Goal: Task Accomplishment & Management: Manage account settings

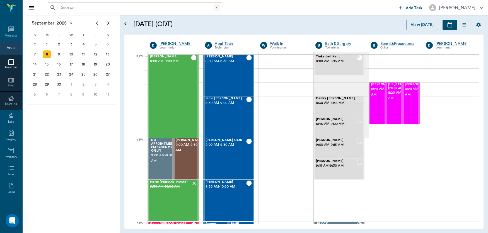
scroll to position [584, 0]
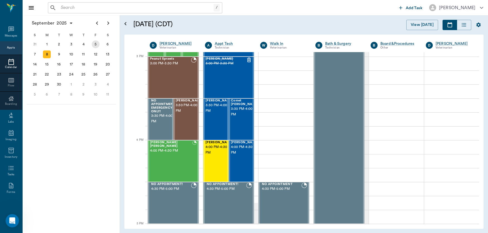
click at [95, 45] on div "5" at bounding box center [96, 44] width 8 height 8
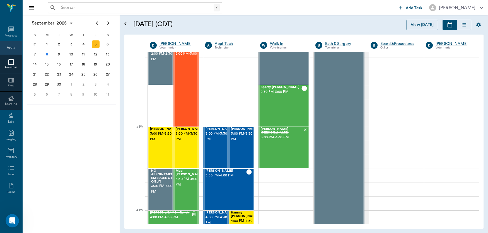
scroll to position [570, 0]
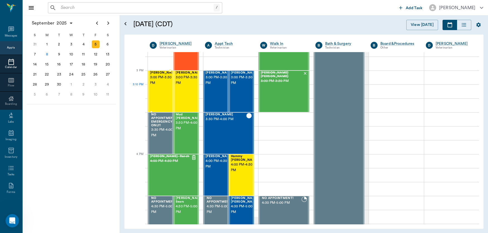
click at [162, 89] on div "[PERSON_NAME] 3:00 PM - 3:30 PM" at bounding box center [164, 91] width 28 height 41
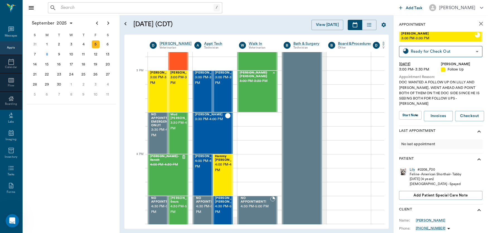
click at [414, 109] on body "/ ​ Add Task [PERSON_NAME] Nectar Messages Appts Calendar Flow Boarding Labs Im…" at bounding box center [244, 116] width 488 height 233
click at [405, 121] on button "View SOAP" at bounding box center [407, 121] width 19 height 6
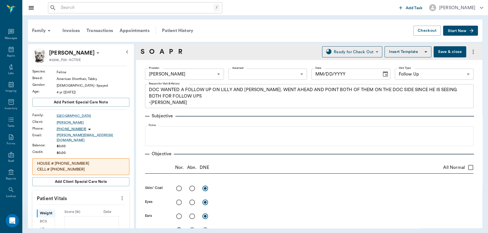
type input "63ec2f075fda476ae8351a4d"
type input "65d2be4f46e3a538d89b8c16"
type textarea "DOC WANTED A FOLLOW UP ON LILLY AND [PERSON_NAME]. WENT AHEAD AND POINT BOTH OF…"
radio input "true"
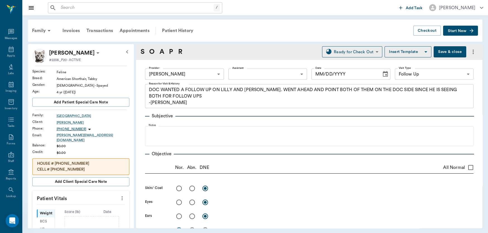
radio input "true"
type input "[DATE]"
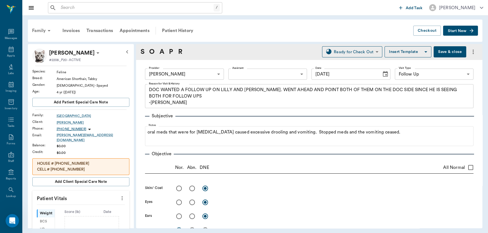
click at [37, 29] on div "Family" at bounding box center [42, 30] width 27 height 13
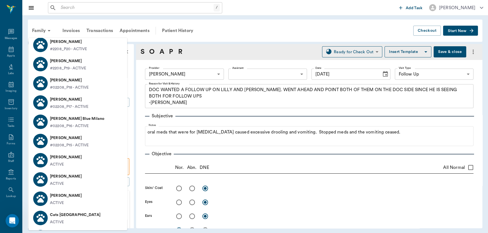
scroll to position [51, 0]
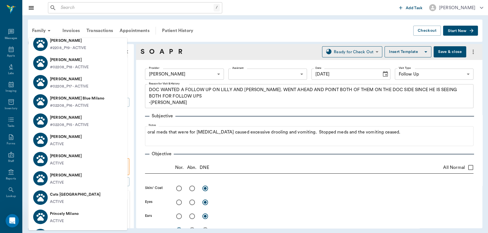
click at [69, 124] on p "#02208_P15 - ACTIVE" at bounding box center [69, 125] width 39 height 6
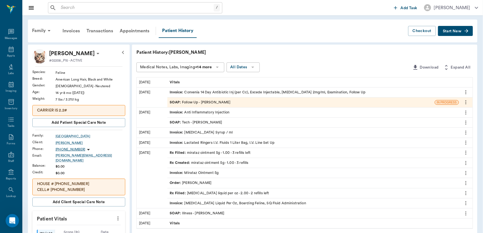
click at [190, 104] on div "SOAP : Follow Up - [PERSON_NAME]" at bounding box center [200, 102] width 61 height 5
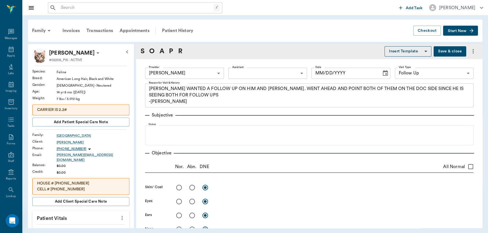
type input "63ec2f075fda476ae8351a4d"
type input "65d2be4f46e3a538d89b8c16"
type textarea "[PERSON_NAME] WANTED A FOLLOW UP ON HIM AND [PERSON_NAME]. WENT AHEAD AND POINT…"
type input "[DATE]"
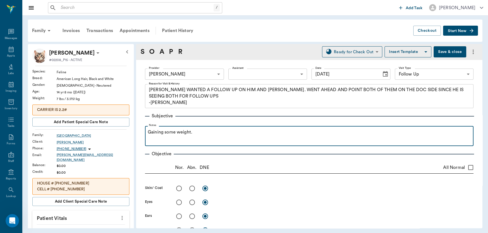
click at [243, 140] on div "Gaining some weight." at bounding box center [309, 136] width 323 height 14
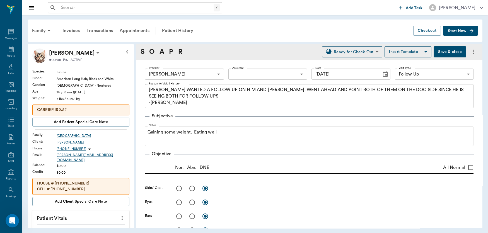
click at [446, 49] on button "Save & close" at bounding box center [450, 51] width 33 height 11
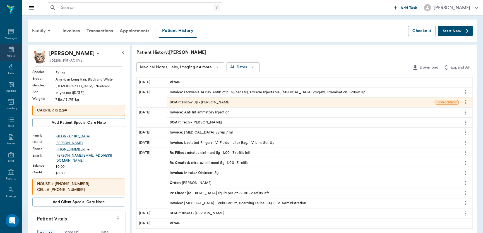
click at [8, 50] on icon at bounding box center [11, 49] width 7 height 7
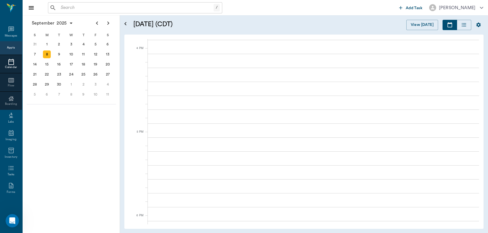
scroll to position [837, 0]
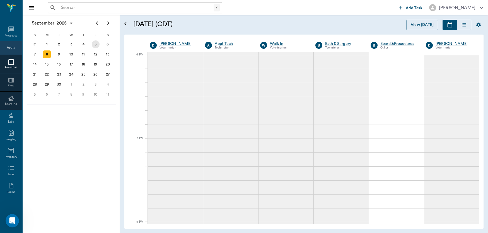
click at [95, 44] on div "5" at bounding box center [96, 44] width 8 height 8
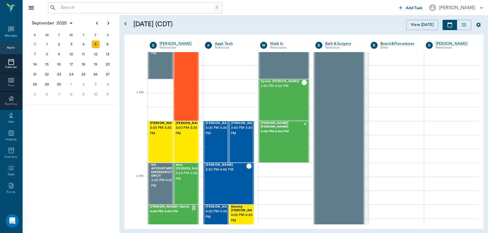
scroll to position [548, 0]
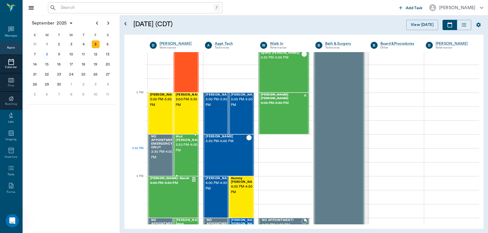
click at [185, 153] on div "Mud [PERSON_NAME] 3:30 PM - 4:00 PM" at bounding box center [190, 155] width 28 height 41
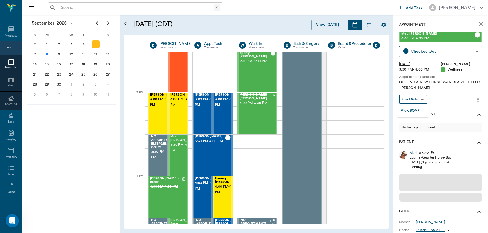
click at [420, 97] on body "/ ​ Add Task [PERSON_NAME] Nectar Messages Appts Calendar Flow Boarding Labs Im…" at bounding box center [244, 116] width 488 height 233
click at [415, 111] on button "View SOAP" at bounding box center [410, 111] width 19 height 6
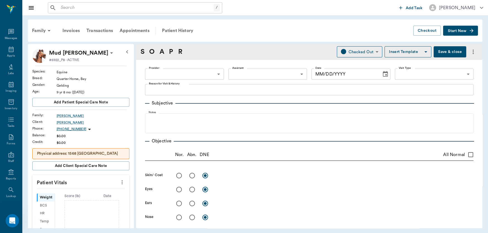
type input "63ec2f075fda476ae8351a4d"
type input "642ef10e332a41444de2bad1"
type input "65d2be4f46e3a538d89b8c14"
type textarea "GETTING A NEW HORSE. WANTS A VET CHECK -[PERSON_NAME]"
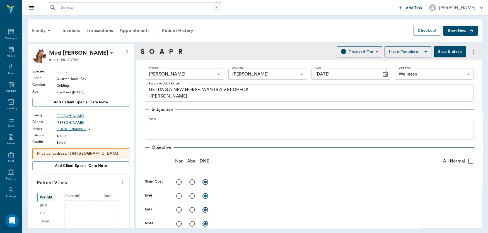
type input "[DATE]"
click at [415, 111] on div "Subjective" at bounding box center [309, 109] width 329 height 7
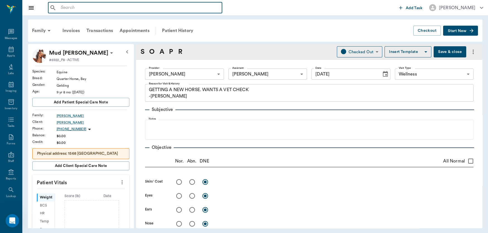
click at [135, 6] on input "text" at bounding box center [139, 8] width 161 height 8
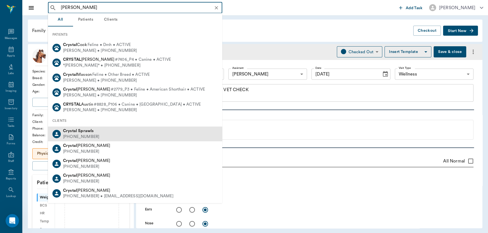
click at [70, 129] on div "[PERSON_NAME]" at bounding box center [81, 131] width 36 height 6
type input "[PERSON_NAME]"
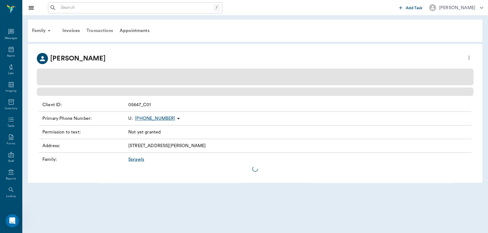
click at [105, 32] on div "Transactions" at bounding box center [99, 30] width 33 height 13
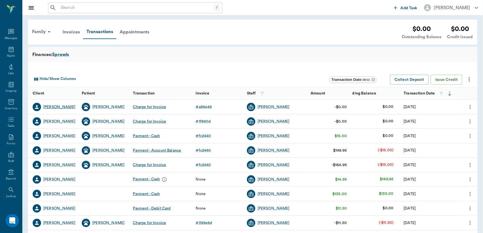
click at [59, 105] on div "[PERSON_NAME]" at bounding box center [59, 107] width 32 height 6
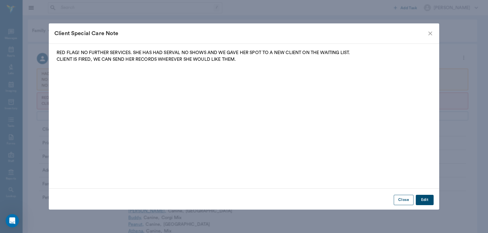
click at [404, 199] on button "Close" at bounding box center [404, 200] width 20 height 10
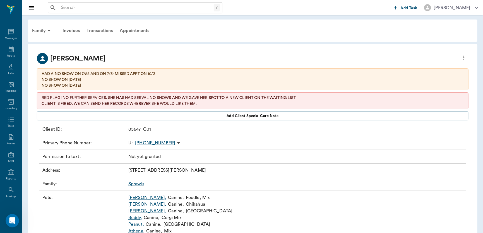
click at [97, 29] on div "Transactions" at bounding box center [99, 30] width 33 height 13
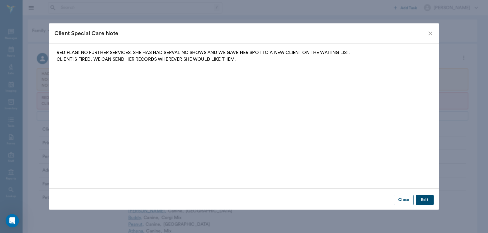
click at [404, 199] on button "Close" at bounding box center [404, 200] width 20 height 10
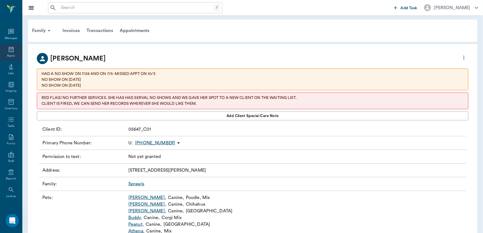
click at [9, 49] on icon at bounding box center [11, 50] width 5 height 6
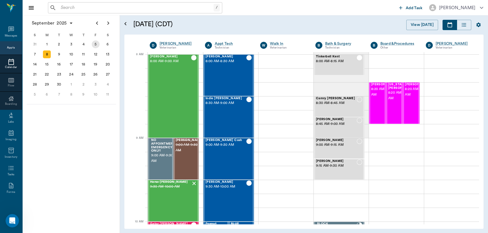
click at [95, 43] on div "5" at bounding box center [96, 44] width 8 height 8
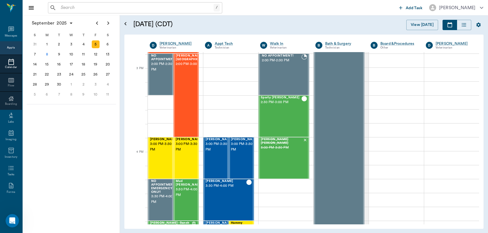
scroll to position [572, 0]
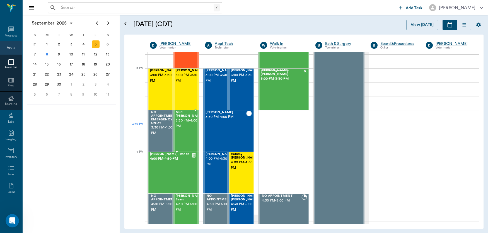
click at [179, 125] on span "3:30 PM - 4:00 PM" at bounding box center [190, 123] width 28 height 11
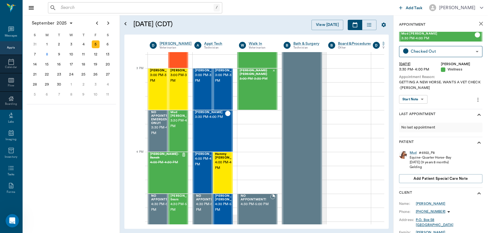
click at [413, 98] on body "/ ​ Add Task [PERSON_NAME] Nectar Messages Appts Calendar Flow Boarding Labs Im…" at bounding box center [244, 116] width 488 height 233
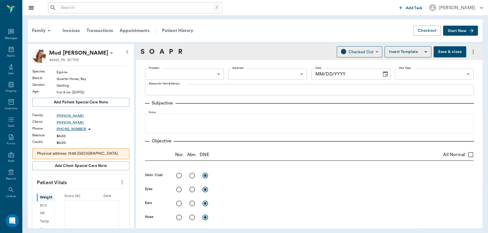
type input "63ec2f075fda476ae8351a4d"
type input "642ef10e332a41444de2bad1"
type input "65d2be4f46e3a538d89b8c14"
type textarea "GETTING A NEW HORSE. WANTS A VET CHECK -[PERSON_NAME]"
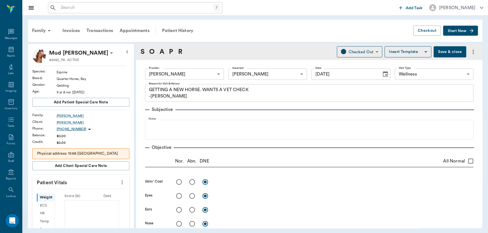
type input "[DATE]"
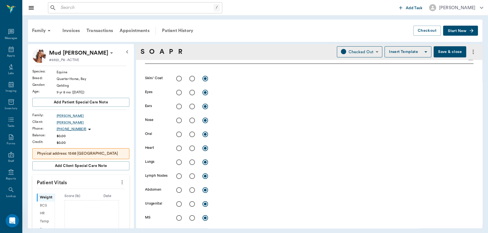
click at [191, 77] on input "radio" at bounding box center [192, 79] width 12 height 12
radio input "true"
click at [178, 94] on input "radio" at bounding box center [179, 93] width 12 height 12
radio input "true"
drag, startPoint x: 178, startPoint y: 105, endPoint x: 178, endPoint y: 112, distance: 7.5
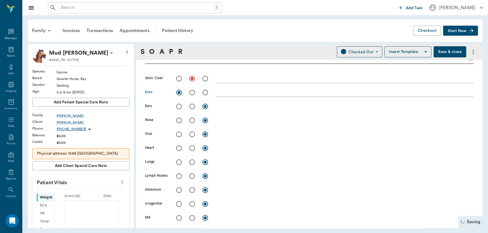
click at [178, 105] on input "radio" at bounding box center [179, 107] width 12 height 12
radio input "true"
click at [177, 121] on input "radio" at bounding box center [179, 121] width 12 height 12
radio input "true"
click at [178, 136] on input "radio" at bounding box center [179, 135] width 12 height 12
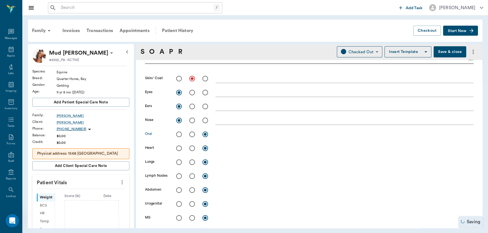
radio input "true"
click at [179, 148] on input "radio" at bounding box center [179, 149] width 12 height 12
radio input "true"
click at [177, 162] on input "radio" at bounding box center [179, 163] width 12 height 12
radio input "true"
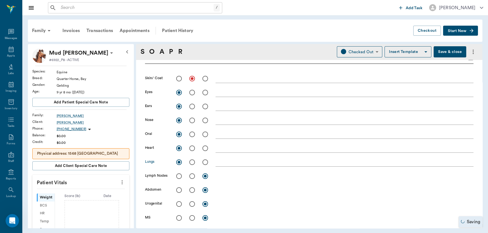
click at [178, 177] on input "radio" at bounding box center [179, 176] width 12 height 12
radio input "true"
click at [181, 190] on input "radio" at bounding box center [179, 190] width 12 height 12
radio input "true"
click at [178, 206] on input "radio" at bounding box center [179, 204] width 12 height 12
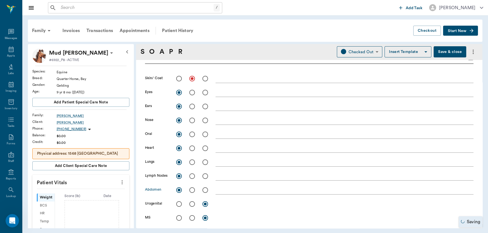
radio input "true"
click at [193, 218] on input "radio" at bounding box center [192, 218] width 12 height 12
radio input "true"
click at [228, 216] on textarea at bounding box center [345, 218] width 258 height 6
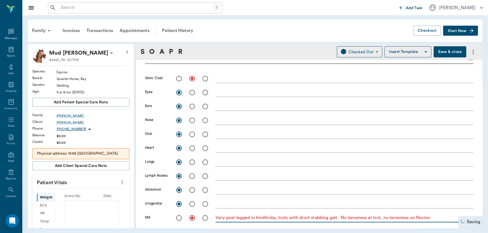
type textarea "Very post legged in hindlimbs, trots with short stabbing gait. No lameness at t…"
click at [233, 82] on div "x" at bounding box center [345, 79] width 258 height 8
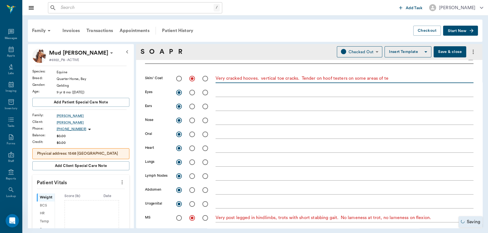
type textarea "Very cracked hooves. vertical toe cracks. Tender on hoof testers on some areas …"
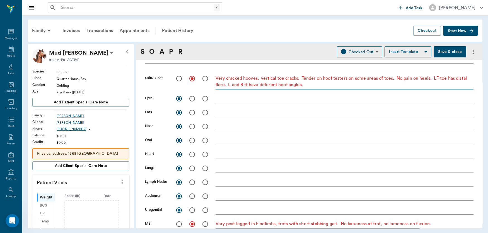
scroll to position [254, 0]
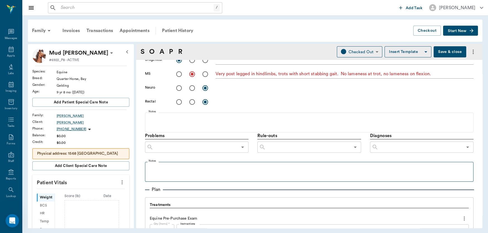
type textarea "Very cracked hooves. vertical toe cracks. Tender on hoof testers on some areas …"
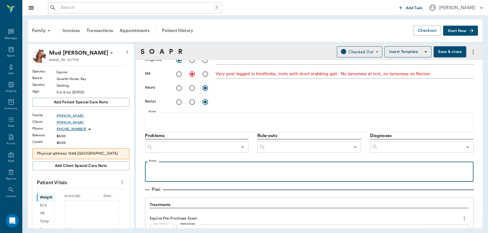
click at [186, 168] on p at bounding box center [309, 168] width 323 height 7
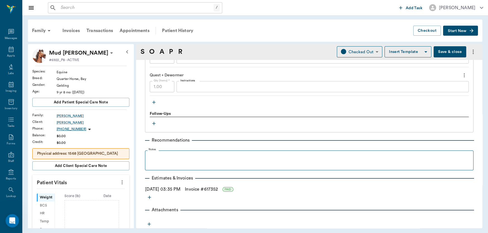
click at [171, 152] on fieldset "Notes" at bounding box center [309, 159] width 329 height 22
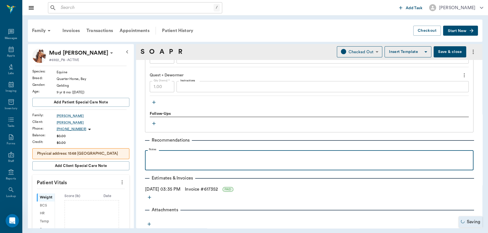
click at [171, 153] on p at bounding box center [309, 156] width 323 height 7
click at [232, 160] on div "serum saved for dru" at bounding box center [309, 160] width 323 height 14
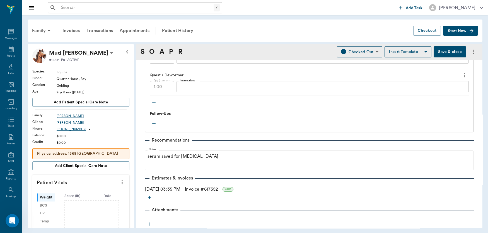
click at [439, 49] on button "Save & close" at bounding box center [450, 51] width 33 height 11
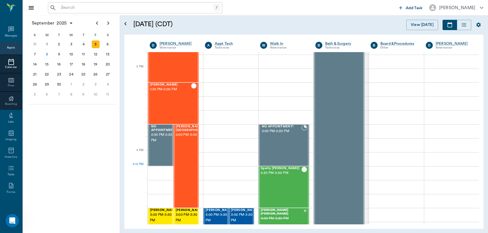
scroll to position [574, 0]
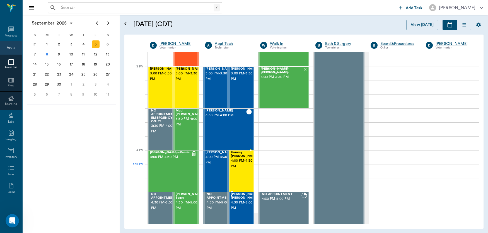
click at [237, 169] on div "Hammy YBARRA 4:00 PM - 4:30 PM" at bounding box center [245, 171] width 28 height 41
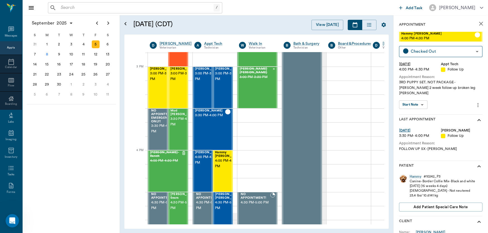
click at [417, 97] on body "/ ​ Add Task [PERSON_NAME] Nectar Messages Appts Calendar Flow Boarding Labs Im…" at bounding box center [244, 116] width 488 height 233
click at [416, 108] on button "View SOAP" at bounding box center [410, 111] width 19 height 6
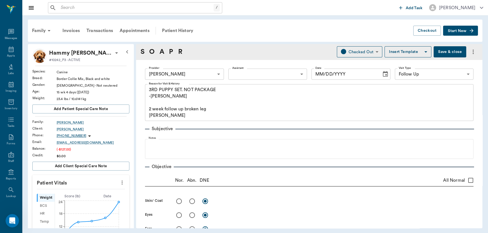
type input "642ef10e332a41444de2bad1"
type input "65d2be4f46e3a538d89b8c16"
type textarea "3RD PUPPY SET. NOT PACKAGE -LORY 2 week follow up broken leg Caryn"
type input "[DATE]"
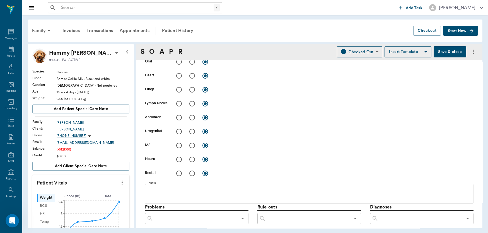
click at [193, 145] on input "radio" at bounding box center [192, 146] width 12 height 12
radio input "true"
click at [228, 147] on textarea at bounding box center [345, 145] width 258 height 6
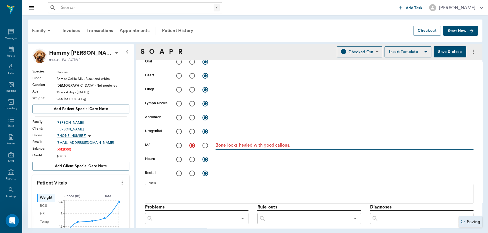
type textarea "Bone looks healed with good callous."
click at [228, 126] on div "x" at bounding box center [345, 131] width 258 height 11
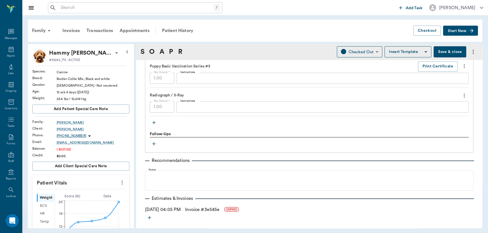
click at [485, 186] on div "Family Invoices Transactions Appointments Patient History Checkout Start New Ha…" at bounding box center [255, 123] width 466 height 217
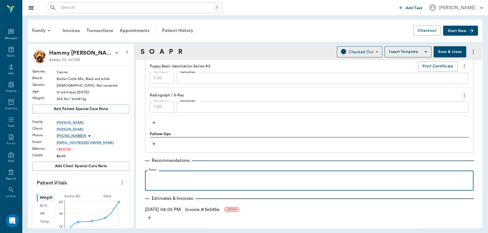
click at [214, 177] on p at bounding box center [309, 177] width 323 height 7
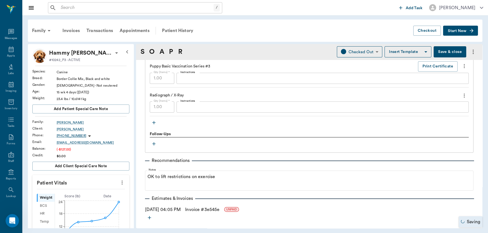
click at [451, 47] on button "Save & close" at bounding box center [450, 51] width 33 height 11
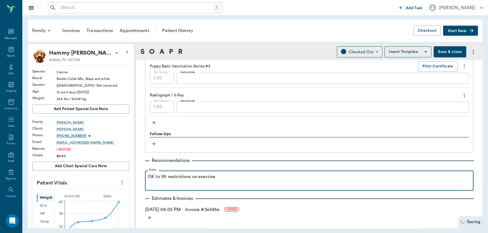
click at [219, 179] on p "OK to lift restrictions on exercise" at bounding box center [309, 177] width 323 height 7
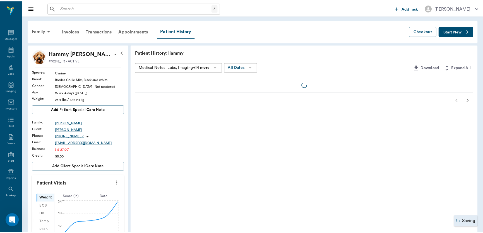
scroll to position [51, 0]
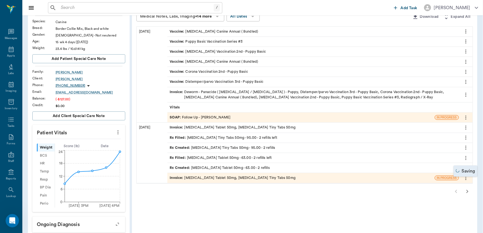
click at [482, 23] on div "Family Invoices Transactions Appointments Patient History Checkout Start New Ha…" at bounding box center [252, 174] width 461 height 419
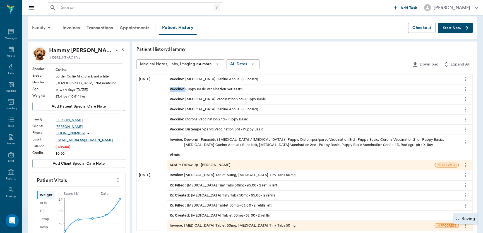
click at [222, 165] on div "SOAP : Follow Up - Daniel Virnala" at bounding box center [200, 165] width 61 height 5
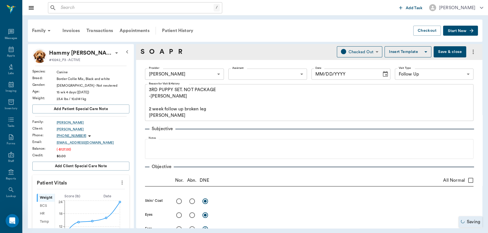
type input "642ef10e332a41444de2bad1"
type input "65d2be4f46e3a538d89b8c16"
type textarea "3RD PUPPY SET. NOT PACKAGE -LORY 2 week follow up broken leg Caryn"
type textarea "Bone looks healed with good callous."
type input "[DATE]"
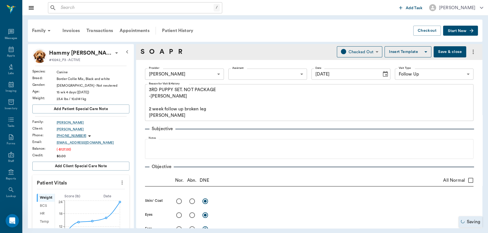
scroll to position [587, 0]
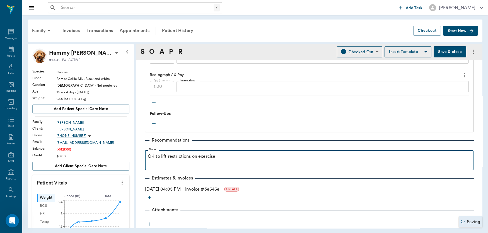
click at [235, 157] on p "OK to lift restrictions on exercise" at bounding box center [309, 156] width 323 height 7
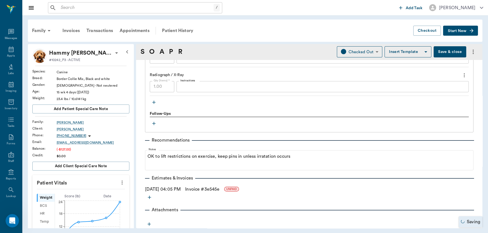
click at [444, 51] on button "Save & close" at bounding box center [450, 51] width 33 height 11
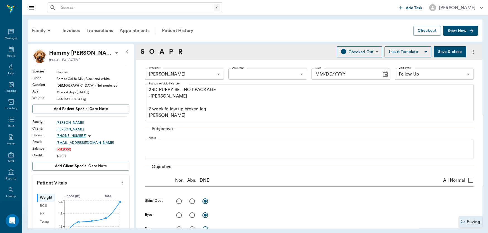
type input "642ef10e332a41444de2bad1"
type input "65d2be4f46e3a538d89b8c16"
type textarea "3RD PUPPY SET. NOT PACKAGE -LORY 2 week follow up broken leg Caryn"
type textarea "Bone looks healed with good callous."
type input "[DATE]"
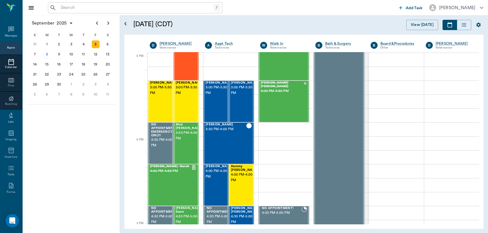
scroll to position [679, 0]
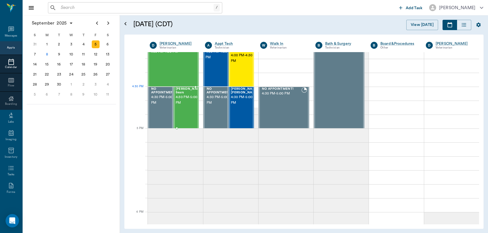
click at [186, 97] on span "4:30 PM - 5:00 PM" at bounding box center [190, 100] width 28 height 11
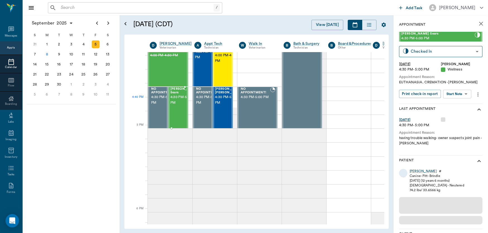
scroll to position [683, 0]
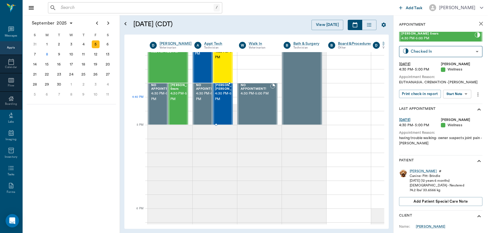
click at [230, 102] on span "4:30 PM - 5:00 PM" at bounding box center [229, 96] width 28 height 11
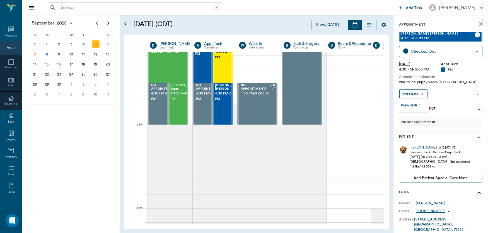
click at [418, 93] on body "/ ​ Add Task Dr. Bert Ellsworth Nectar Messages Appts Calendar Flow Boarding La…" at bounding box center [244, 116] width 488 height 233
click at [413, 105] on button "View SOAP" at bounding box center [410, 105] width 19 height 6
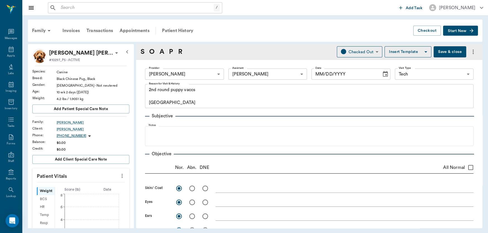
type input "63ec2f075fda476ae8351a4d"
type input "63ec2e7e52e12b0ba117b124"
type input "65d2be4f46e3a538d89b8c1a"
type textarea "2nd round puppy vaccs Caryn"
radio input "true"
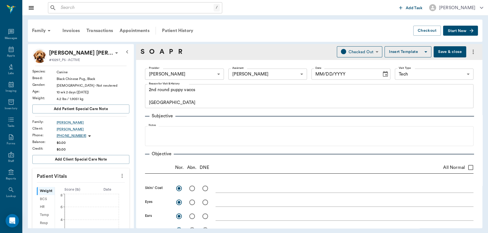
radio input "true"
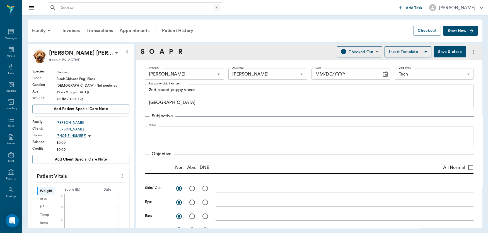
radio input "true"
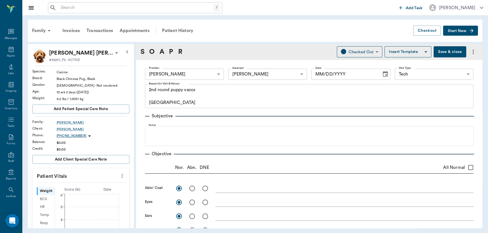
radio input "true"
type input "[DATE]"
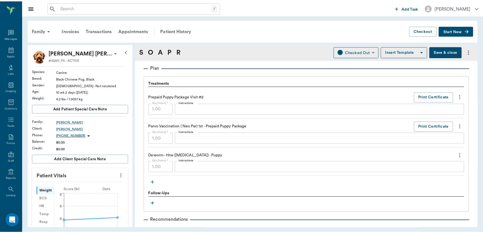
scroll to position [322, 0]
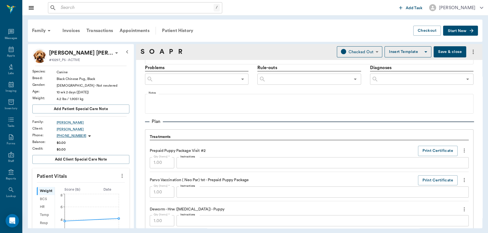
click at [439, 51] on button "Save & close" at bounding box center [450, 51] width 33 height 11
